Goal: Ask a question

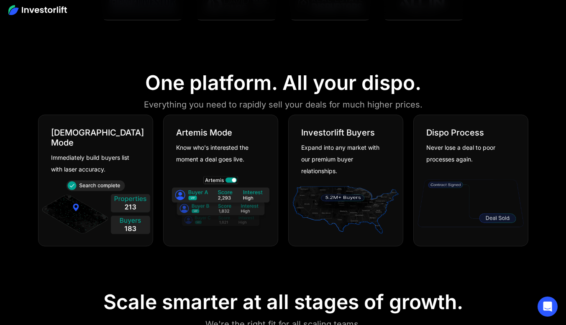
scroll to position [460, 0]
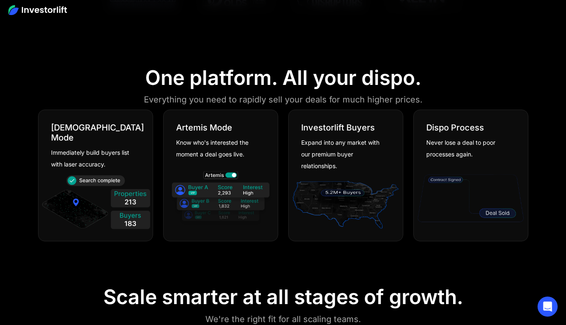
click at [88, 174] on img at bounding box center [96, 203] width 110 height 59
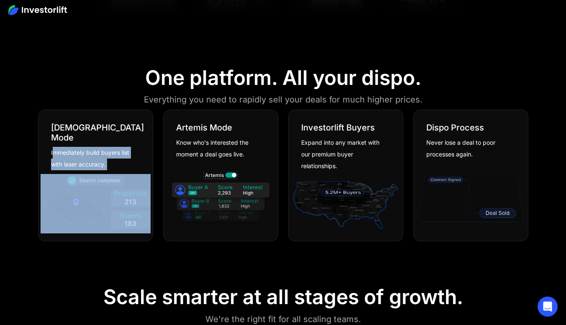
drag, startPoint x: 51, startPoint y: 141, endPoint x: 136, endPoint y: 163, distance: 86.8
click at [136, 163] on div "[DEMOGRAPHIC_DATA] Mode Immediately build buyers list with laser accuracy." at bounding box center [95, 176] width 115 height 132
click at [134, 170] on div at bounding box center [95, 205] width 114 height 71
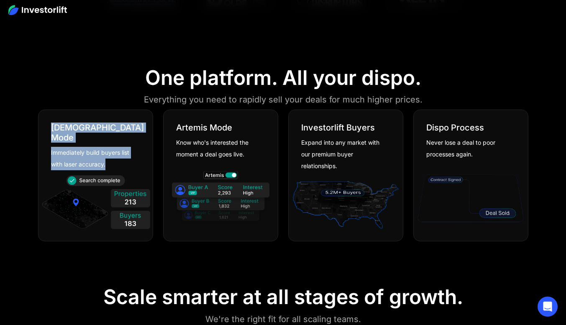
drag, startPoint x: 119, startPoint y: 157, endPoint x: 47, endPoint y: 123, distance: 79.3
click at [47, 123] on div "[DEMOGRAPHIC_DATA] Mode Immediately build buyers list with laser accuracy." at bounding box center [95, 140] width 114 height 60
click at [52, 118] on div "[DEMOGRAPHIC_DATA] Mode Immediately build buyers list with laser accuracy." at bounding box center [95, 140] width 114 height 60
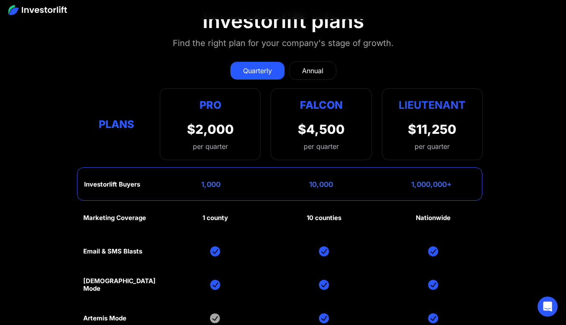
scroll to position [3639, 0]
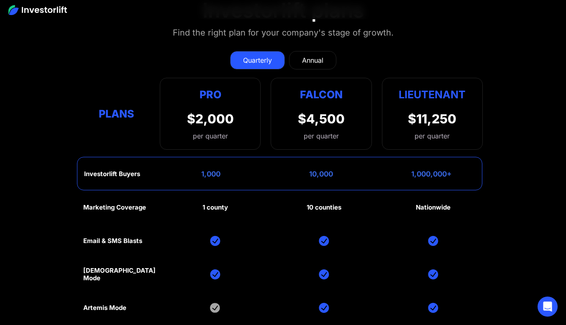
click at [309, 51] on link "Annual" at bounding box center [312, 60] width 47 height 18
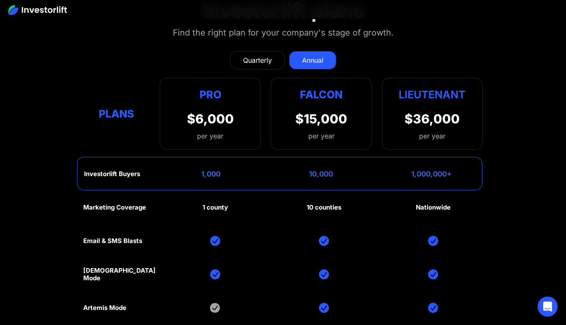
click at [271, 55] on div "Quarterly" at bounding box center [257, 60] width 29 height 10
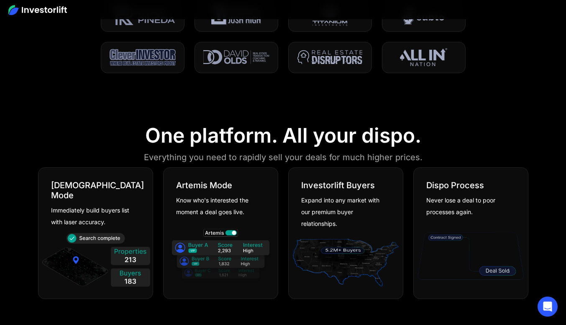
scroll to position [460, 0]
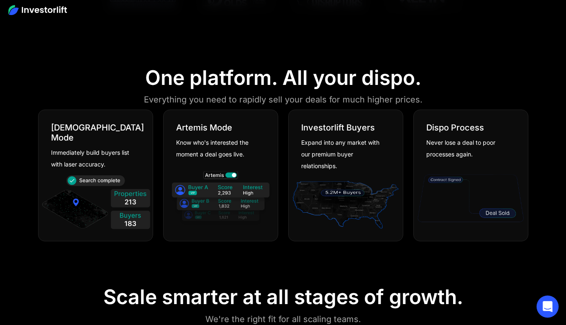
click at [552, 300] on div "Open Intercom Messenger" at bounding box center [548, 307] width 22 height 22
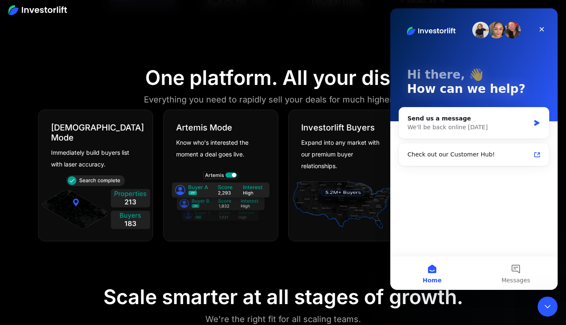
scroll to position [0, 0]
click at [468, 120] on div "Send us a message" at bounding box center [468, 118] width 123 height 9
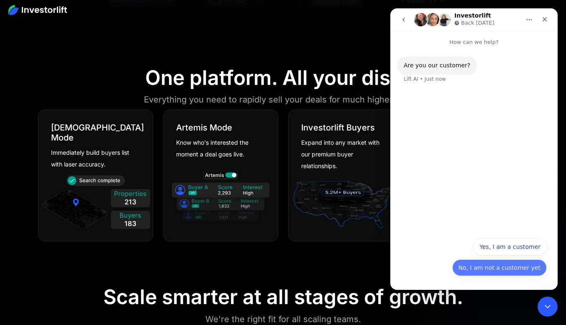
click at [504, 267] on button "No, I am not a customer yet" at bounding box center [499, 267] width 95 height 17
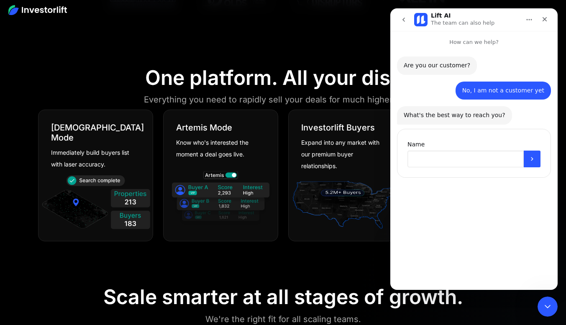
click at [460, 156] on input "Name" at bounding box center [465, 159] width 116 height 17
type input "**********"
click at [530, 156] on icon "Submit" at bounding box center [532, 159] width 7 height 7
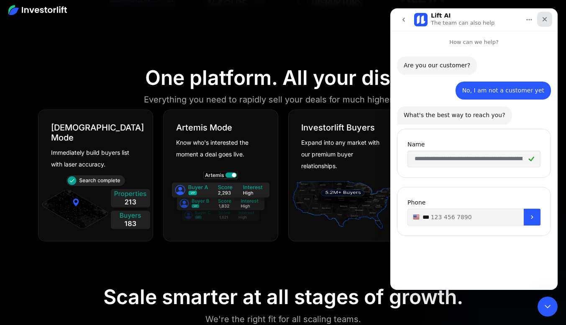
click at [547, 19] on icon "Close" at bounding box center [544, 19] width 7 height 7
